Goal: Information Seeking & Learning: Check status

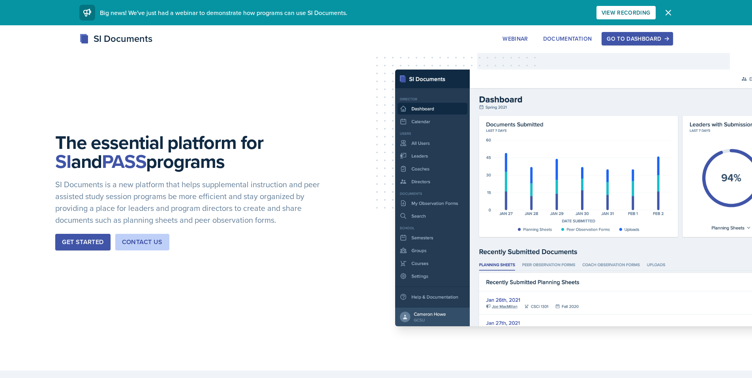
click at [645, 38] on div "Go to Dashboard" at bounding box center [637, 39] width 61 height 6
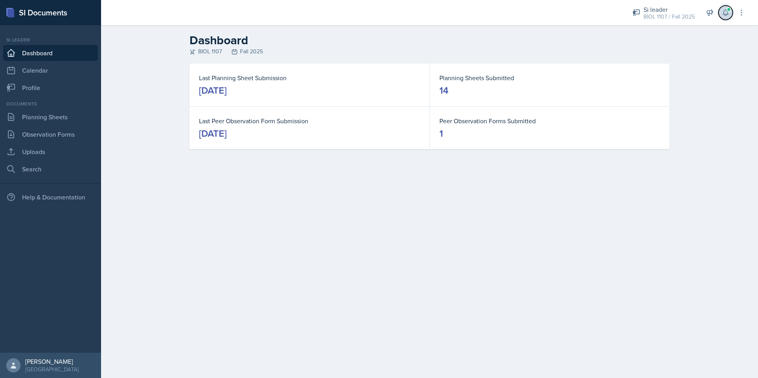
click at [728, 13] on icon at bounding box center [725, 13] width 5 height 6
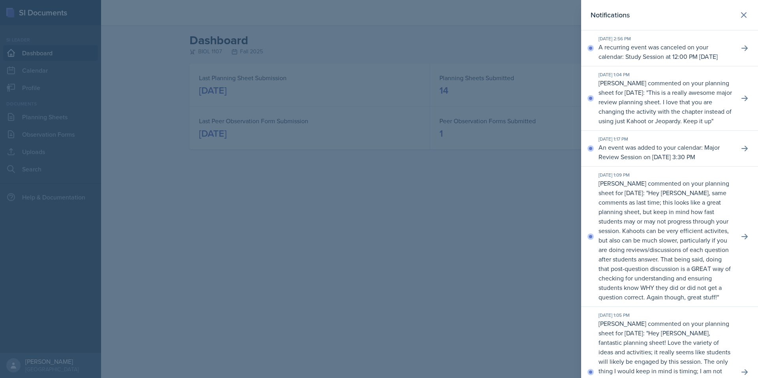
click at [420, 177] on div at bounding box center [379, 189] width 758 height 378
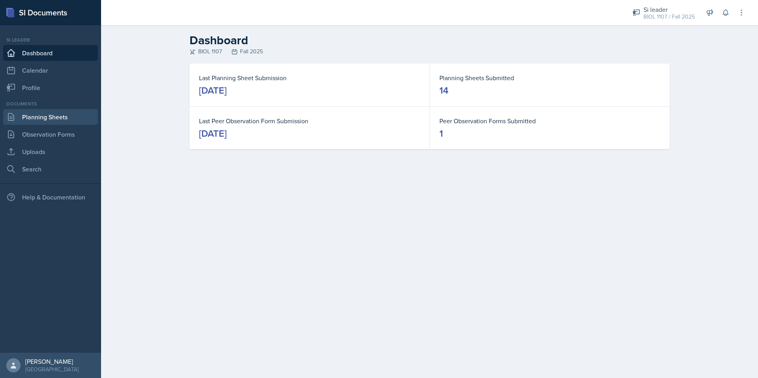
click at [37, 121] on link "Planning Sheets" at bounding box center [50, 117] width 95 height 16
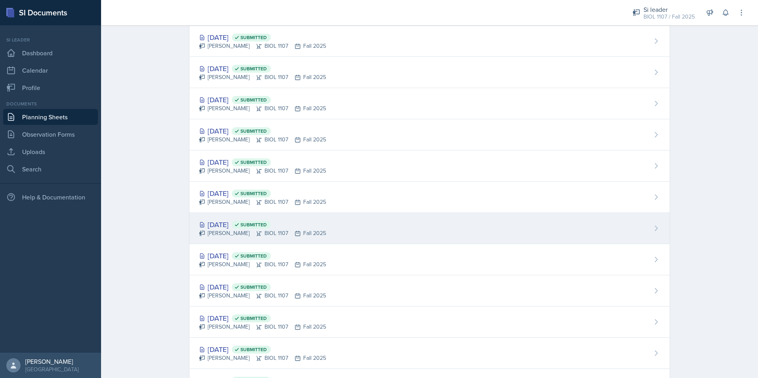
scroll to position [117, 0]
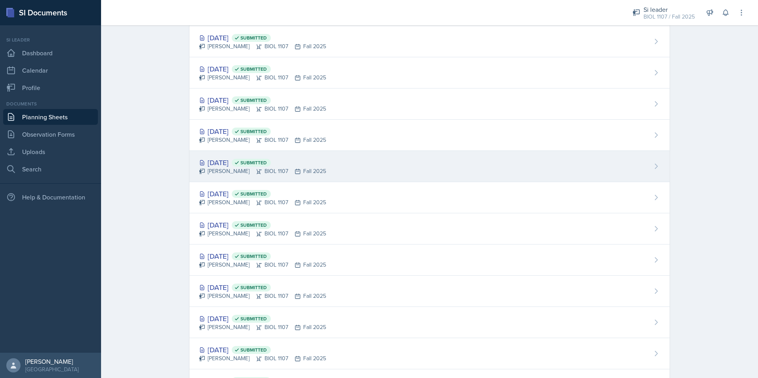
click at [228, 161] on div "[DATE] Submitted" at bounding box center [262, 162] width 127 height 11
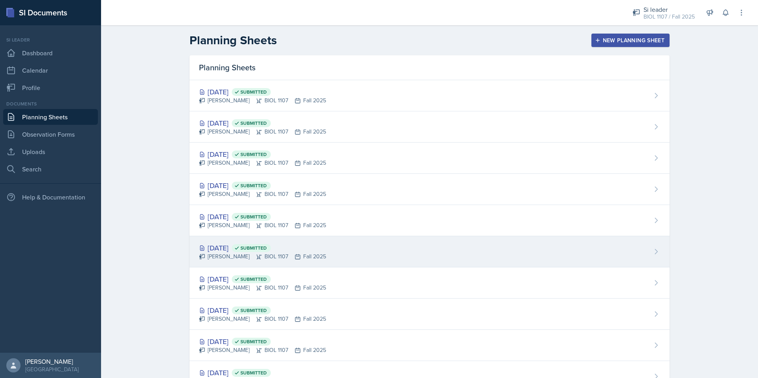
click at [229, 242] on div "[DATE] Submitted [PERSON_NAME] BIOL 1107 Fall 2025" at bounding box center [430, 251] width 480 height 31
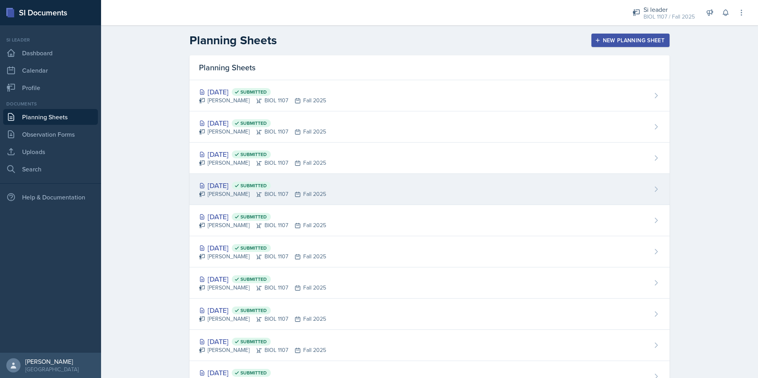
scroll to position [30, 0]
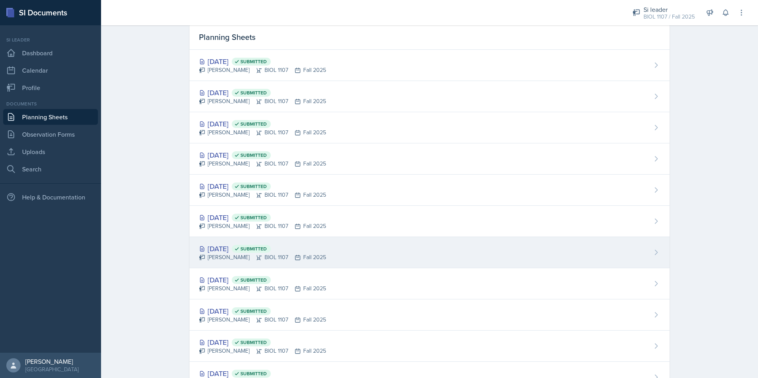
click at [228, 254] on div "[PERSON_NAME] BIOL 1107 Fall 2025" at bounding box center [262, 257] width 127 height 8
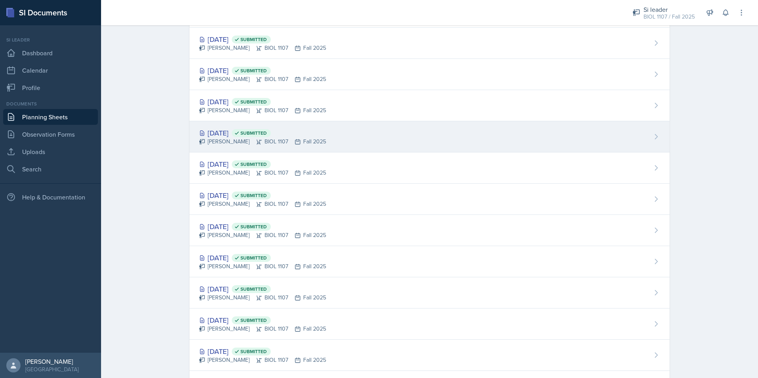
scroll to position [87, 0]
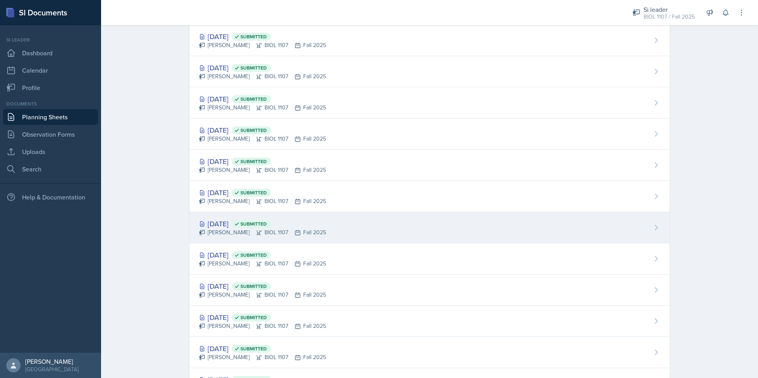
click at [235, 222] on div "[DATE] Submitted" at bounding box center [262, 223] width 127 height 11
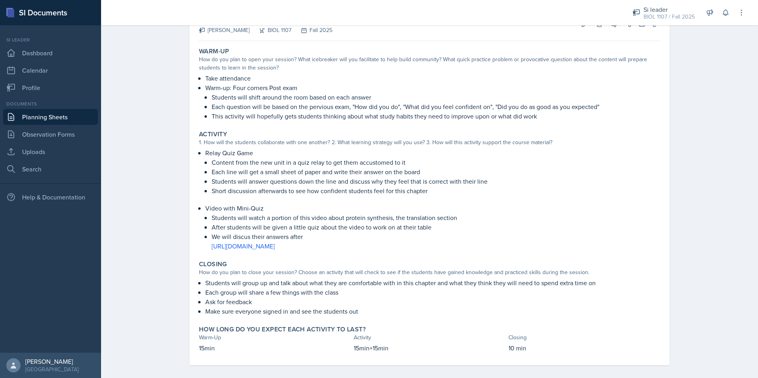
scroll to position [56, 0]
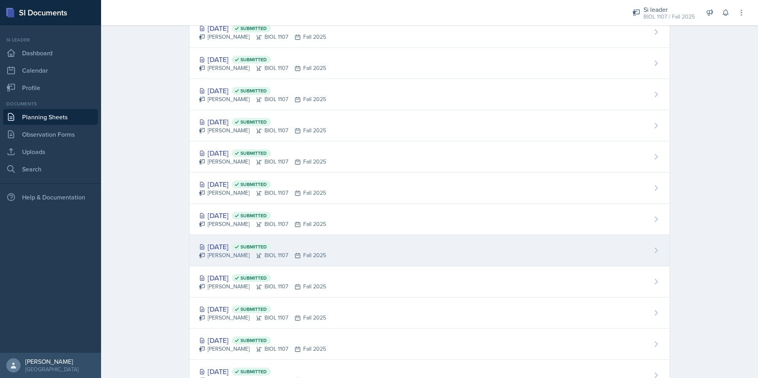
scroll to position [95, 0]
click at [230, 244] on div "[DATE] Submitted" at bounding box center [262, 246] width 127 height 11
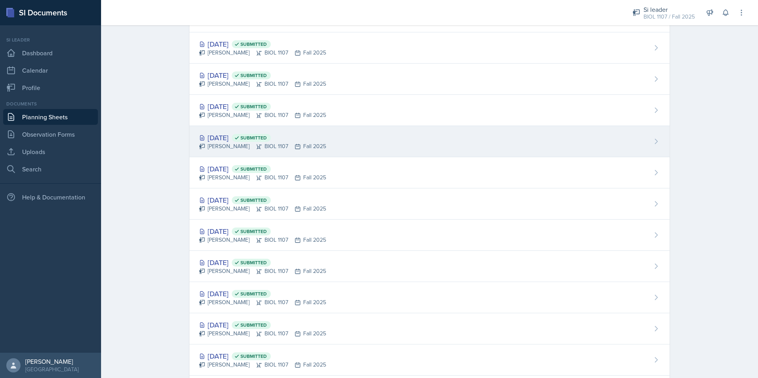
scroll to position [79, 0]
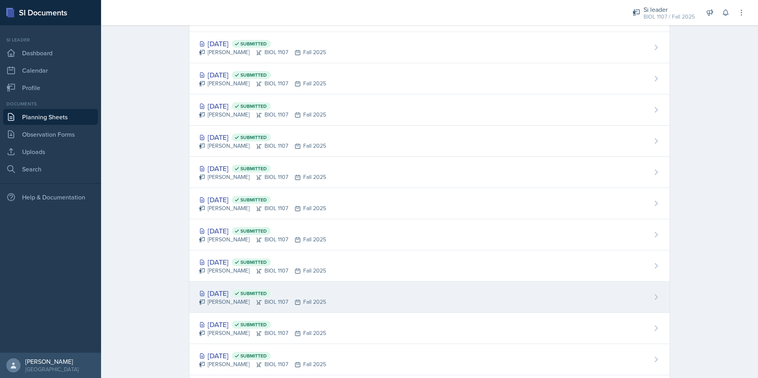
click at [244, 290] on div "[DATE] Submitted" at bounding box center [262, 293] width 127 height 11
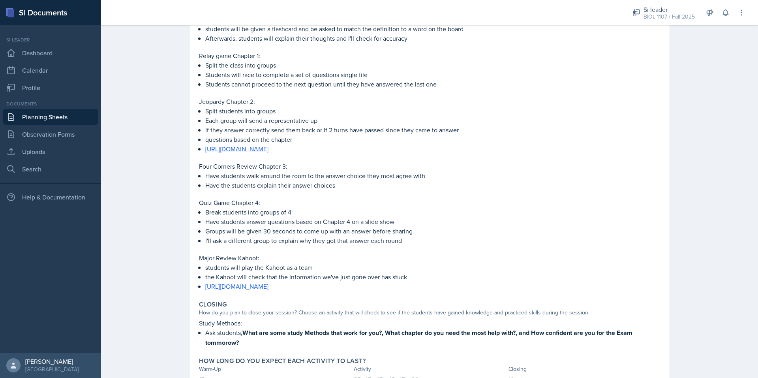
scroll to position [237, 0]
